Goal: Communication & Community: Answer question/provide support

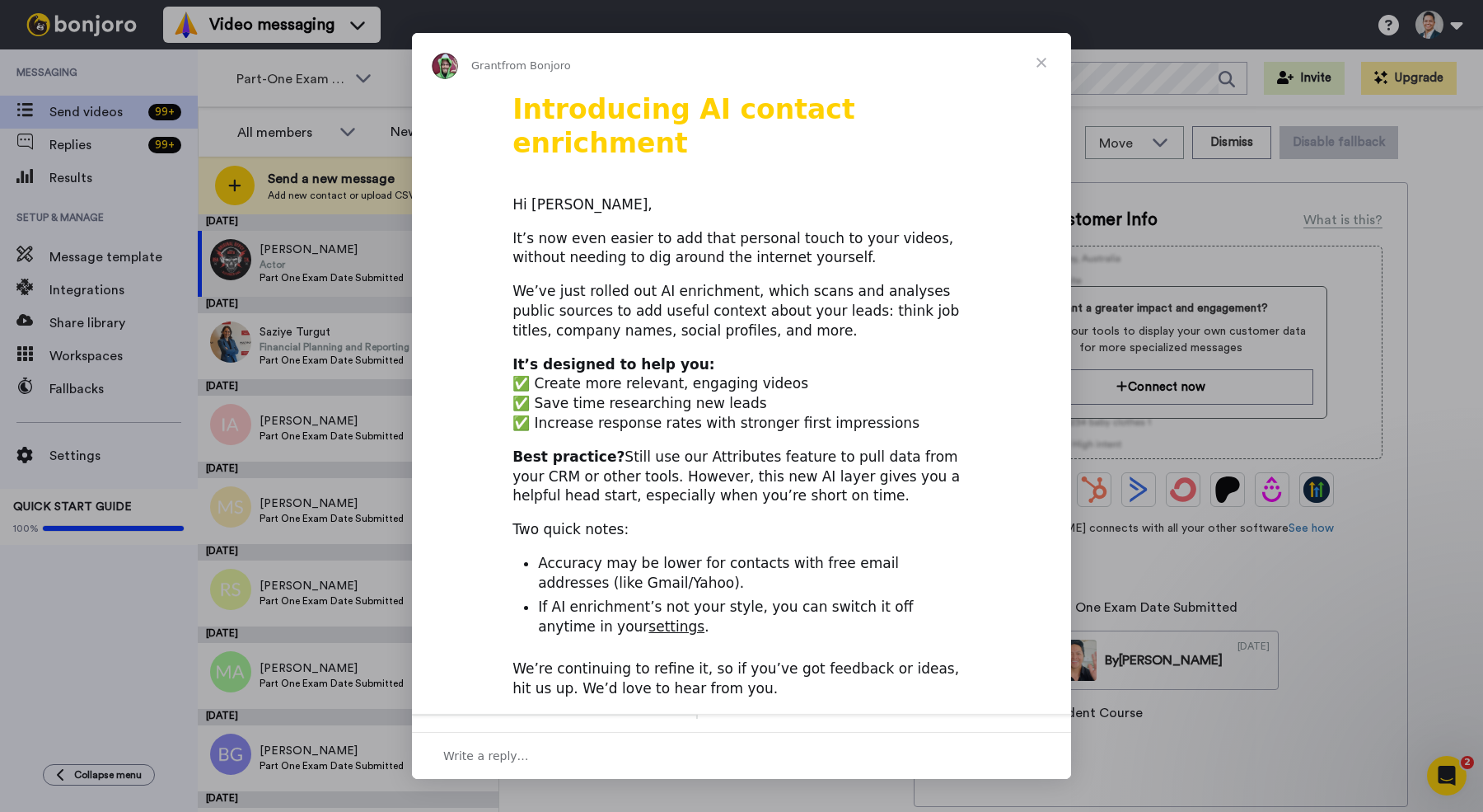
click at [1043, 61] on span "Close" at bounding box center [1042, 63] width 59 height 59
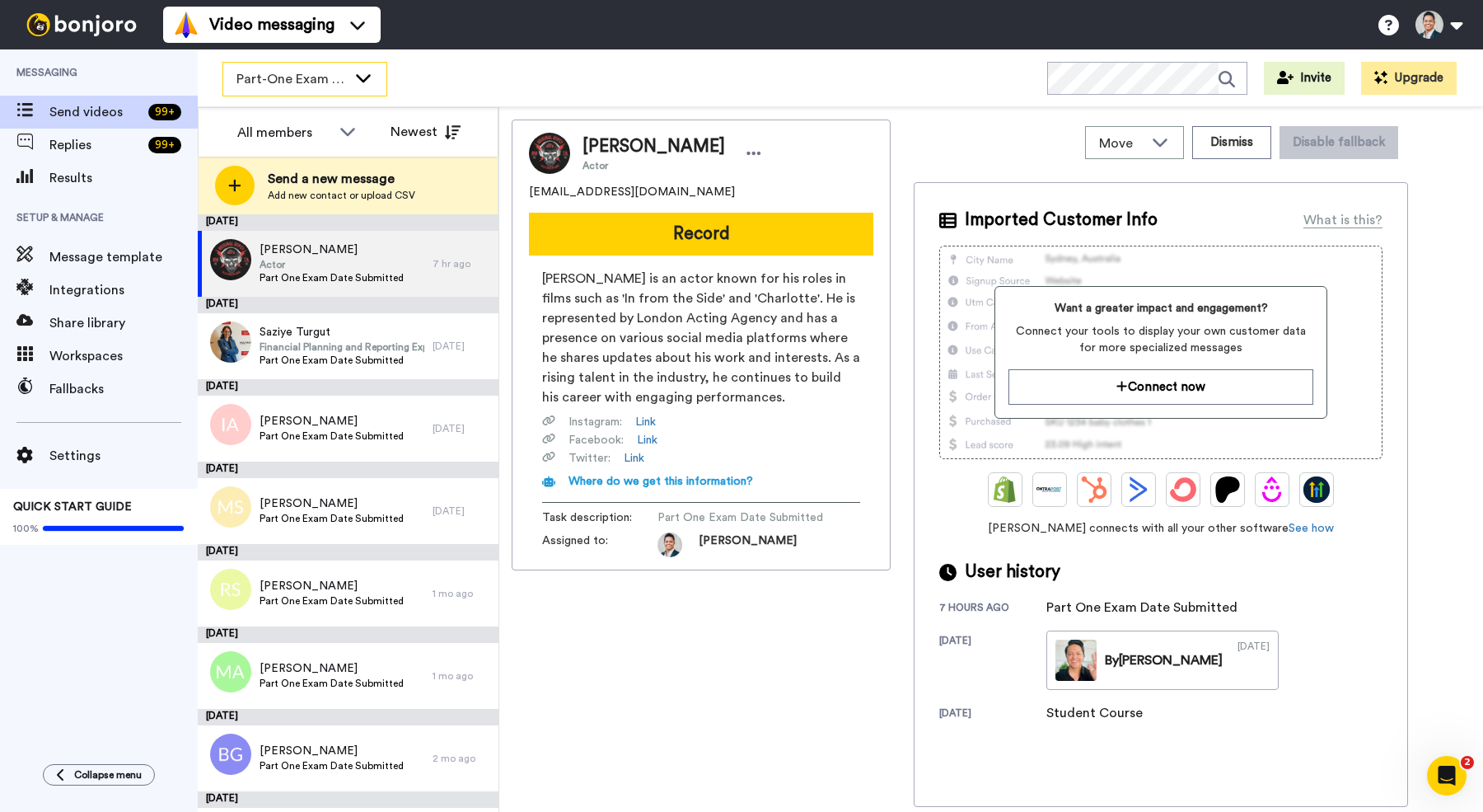
click at [344, 90] on div "Part-One Exam Booked" at bounding box center [304, 79] width 163 height 33
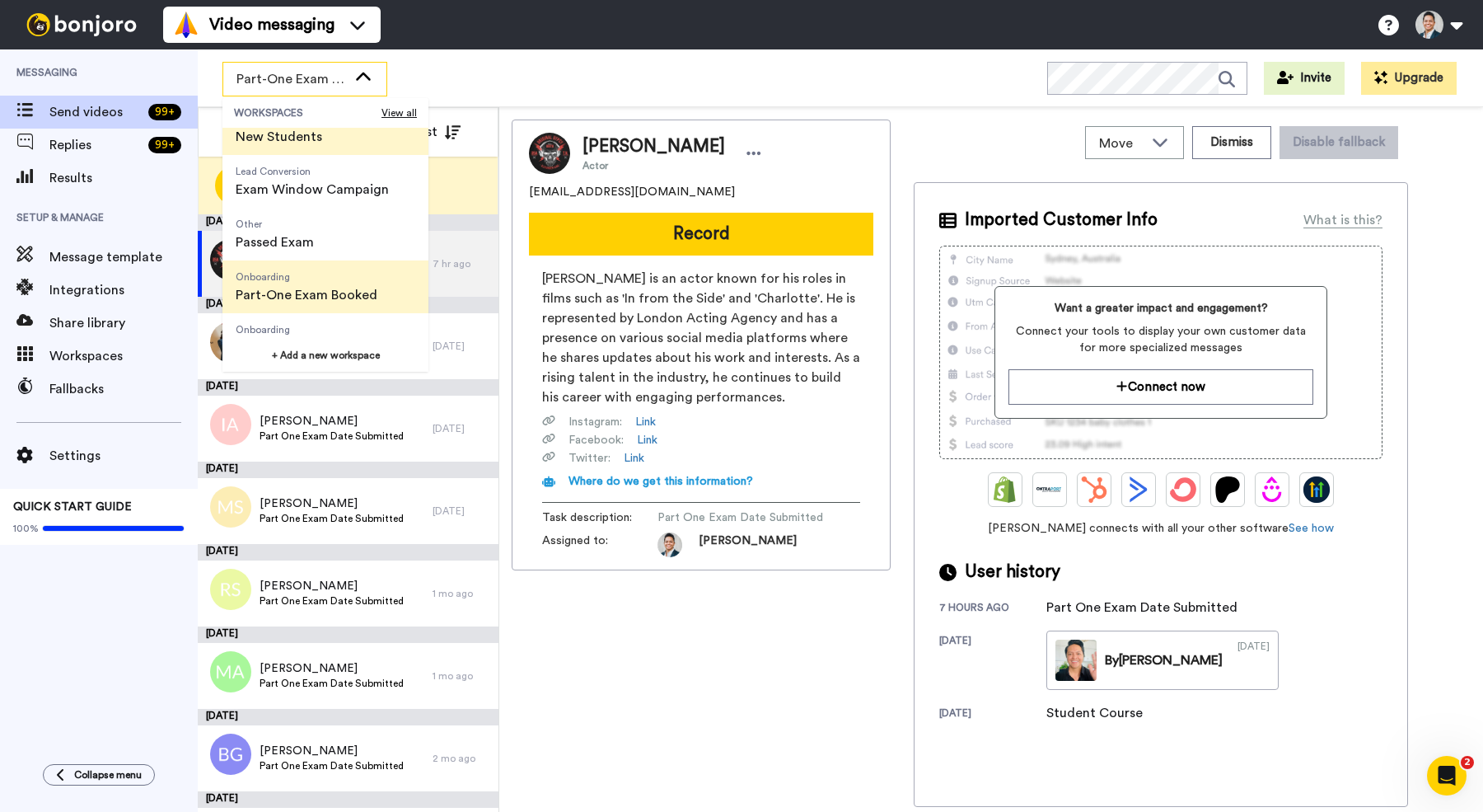
scroll to position [105, 0]
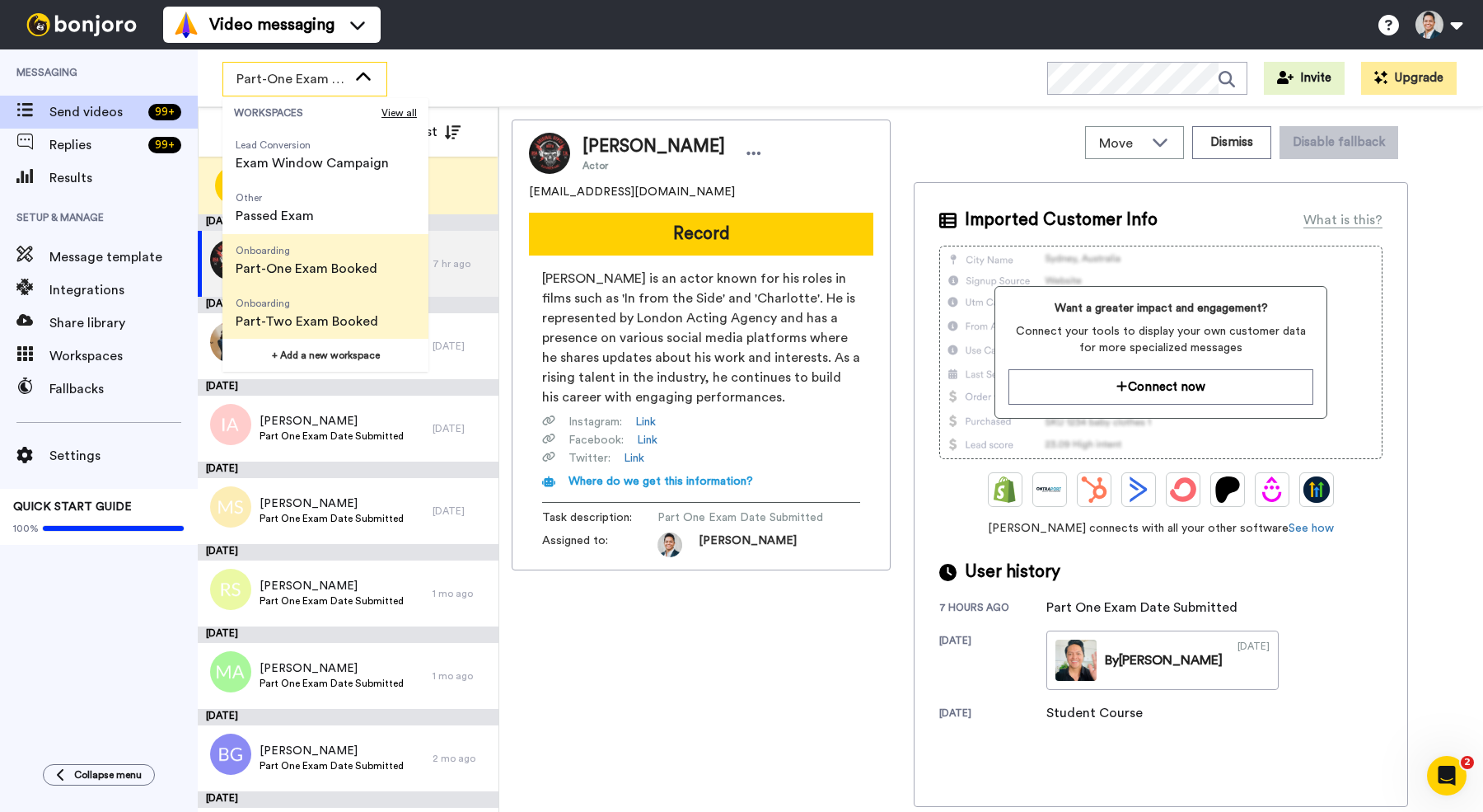
click at [341, 290] on span "Onboarding Part-Two Exam Booked" at bounding box center [306, 313] width 169 height 52
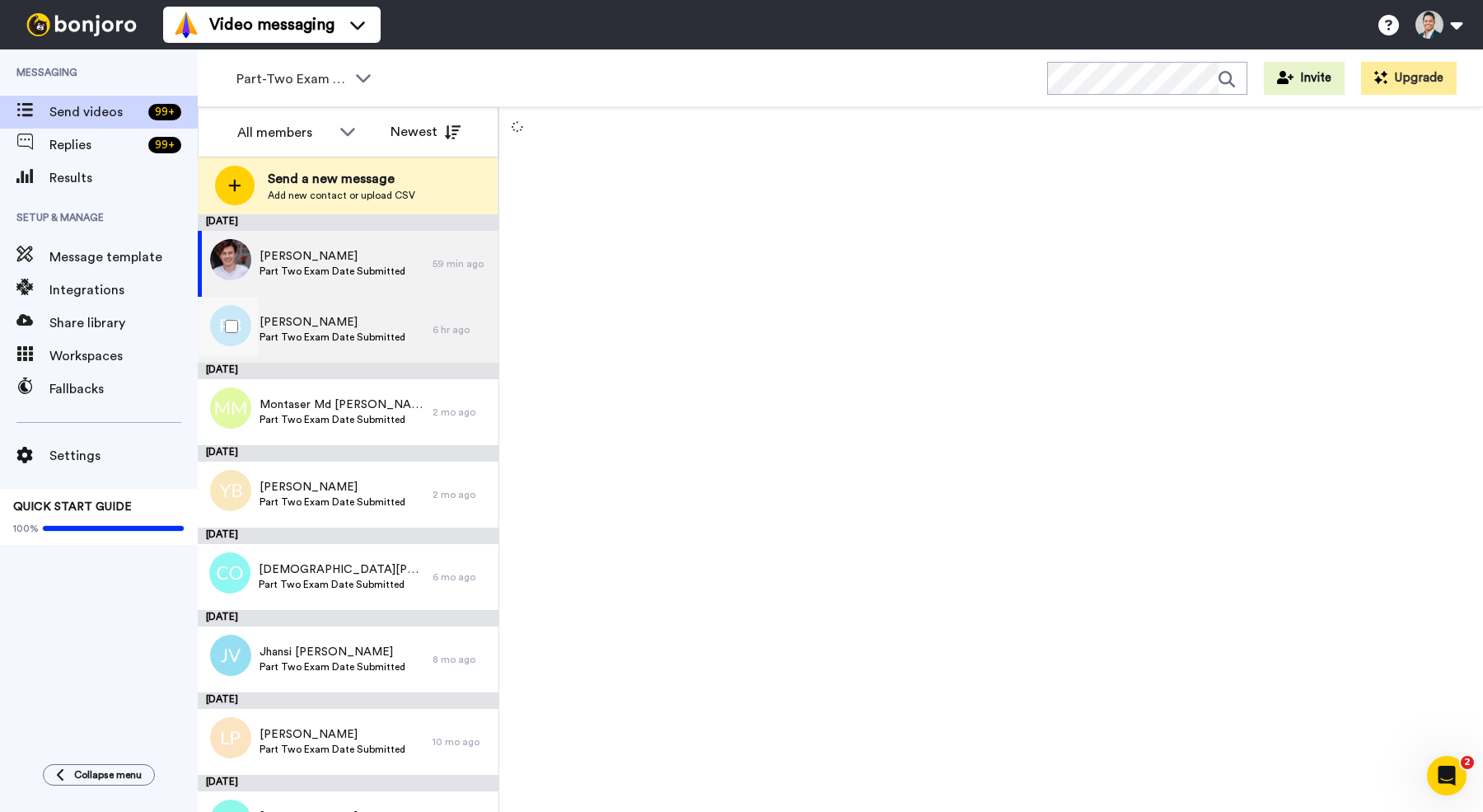
click at [380, 321] on span "[PERSON_NAME]" at bounding box center [332, 321] width 146 height 16
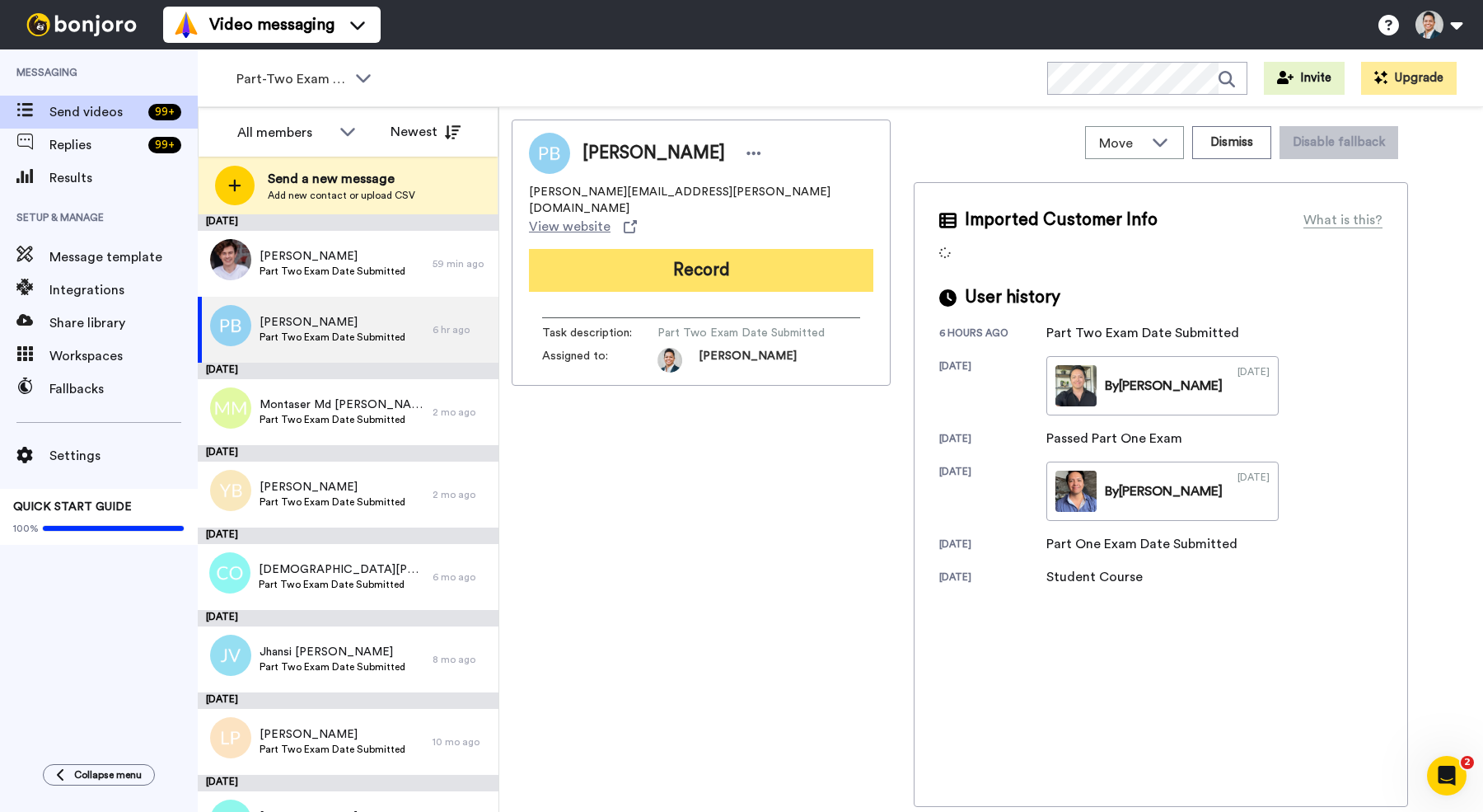
click at [685, 249] on button "Record" at bounding box center [701, 270] width 344 height 43
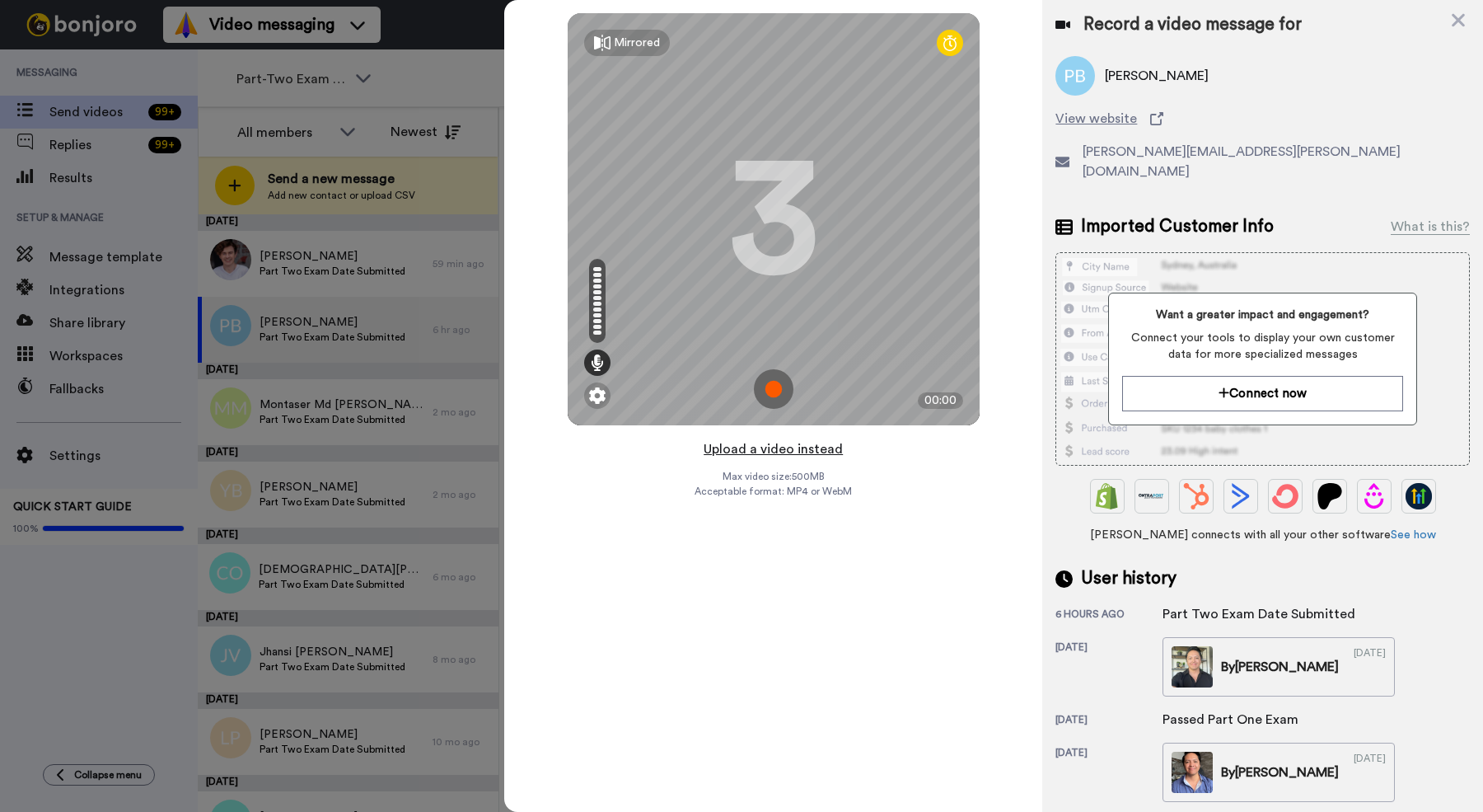
click at [777, 449] on button "Upload a video instead" at bounding box center [773, 449] width 150 height 21
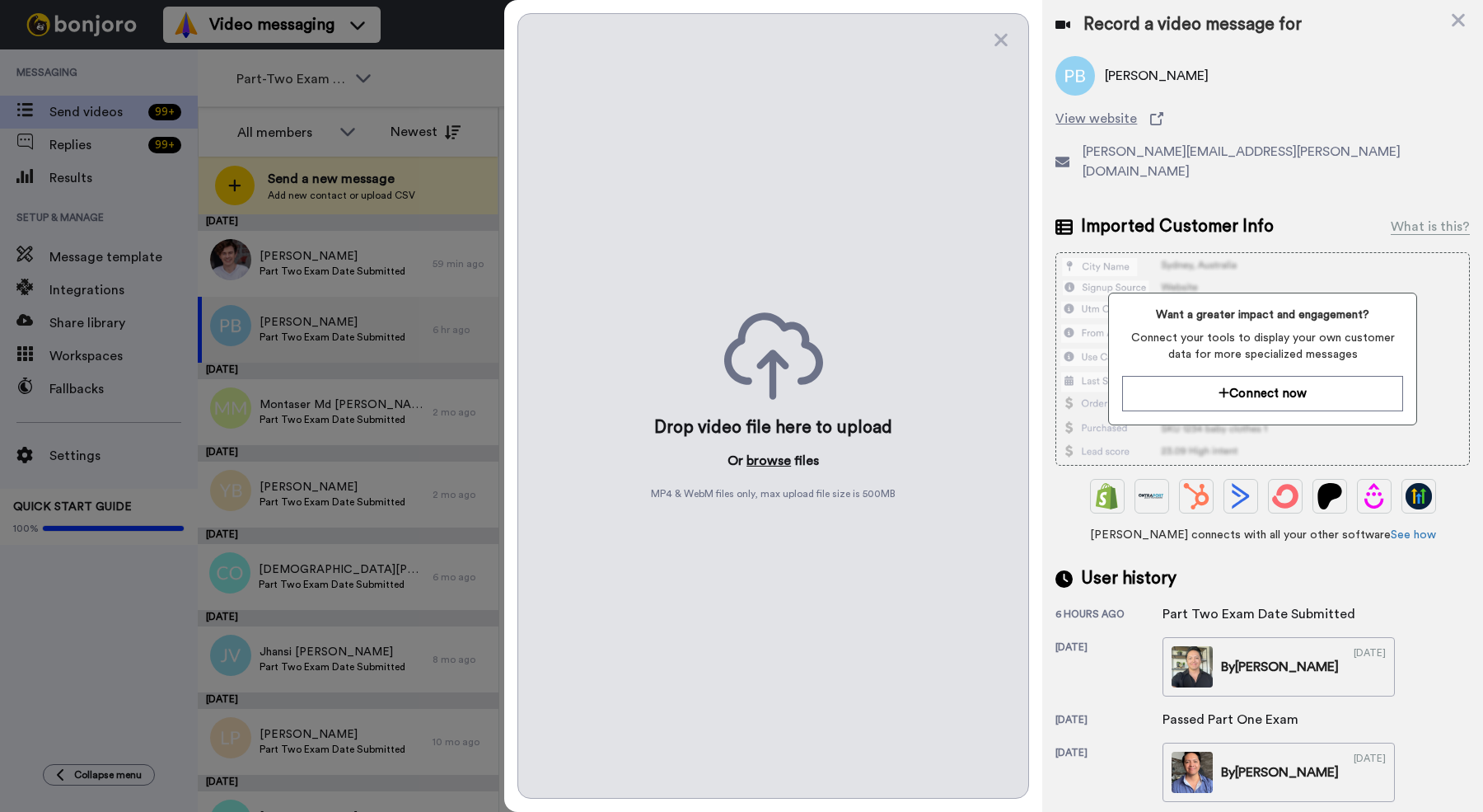
click at [771, 458] on button "browse" at bounding box center [768, 460] width 45 height 20
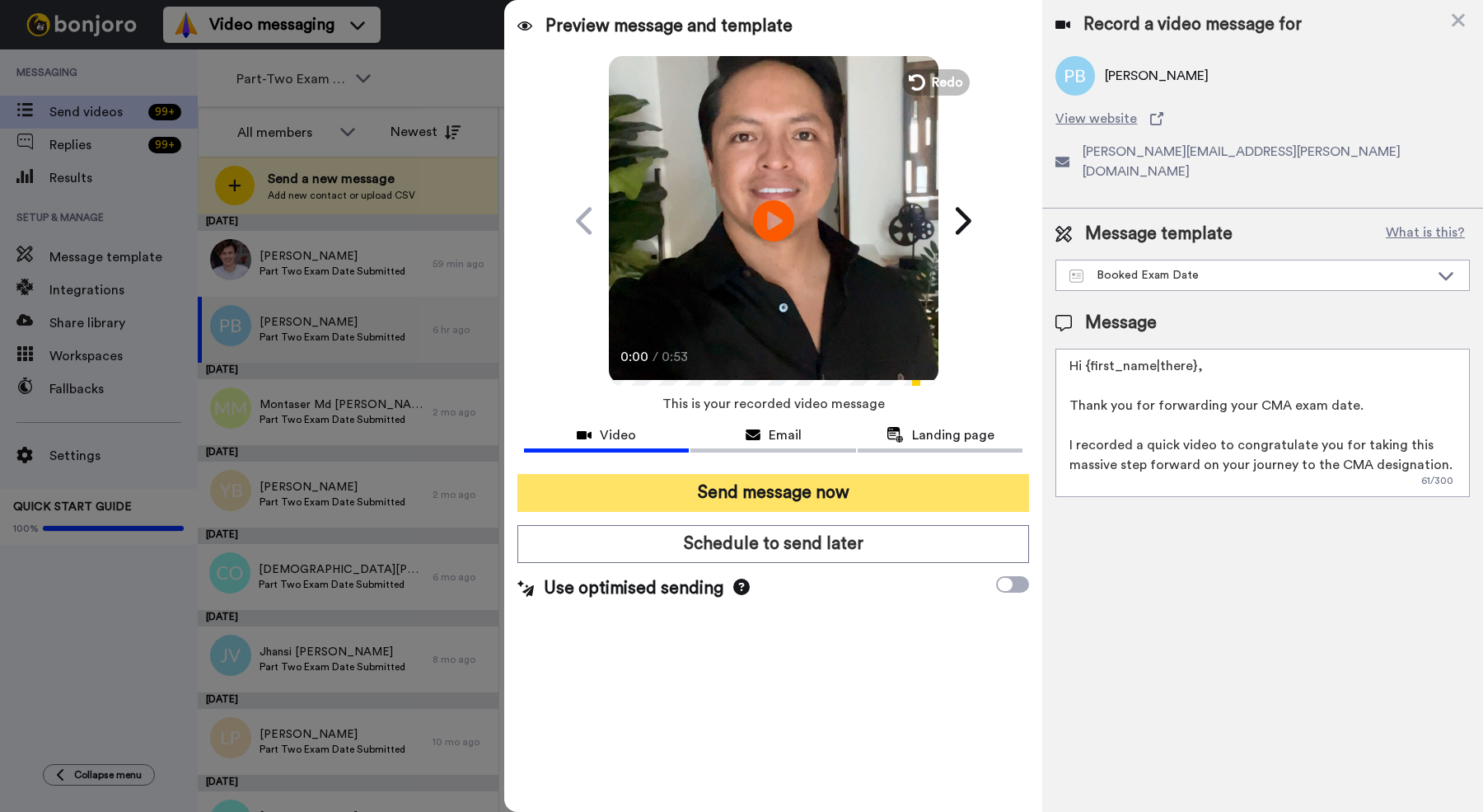
click at [643, 484] on button "Send message now" at bounding box center [773, 493] width 512 height 38
